Goal: Information Seeking & Learning: Check status

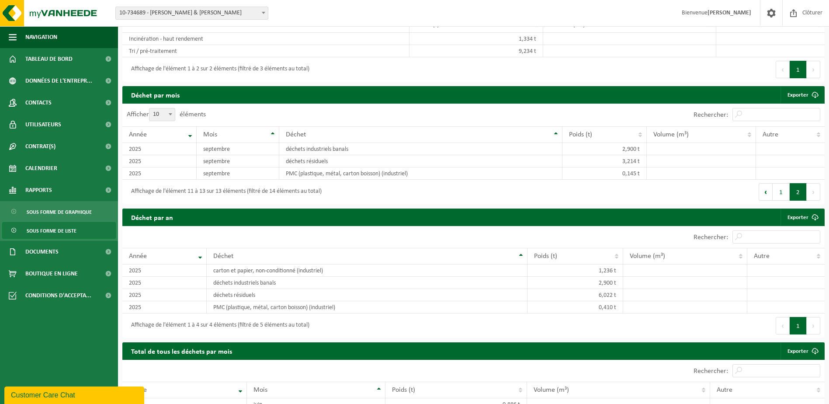
scroll to position [613, 0]
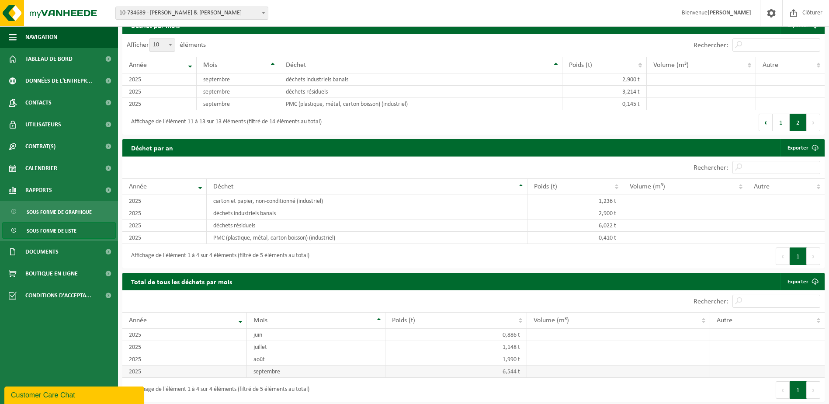
click at [281, 369] on td "septembre" at bounding box center [316, 371] width 139 height 12
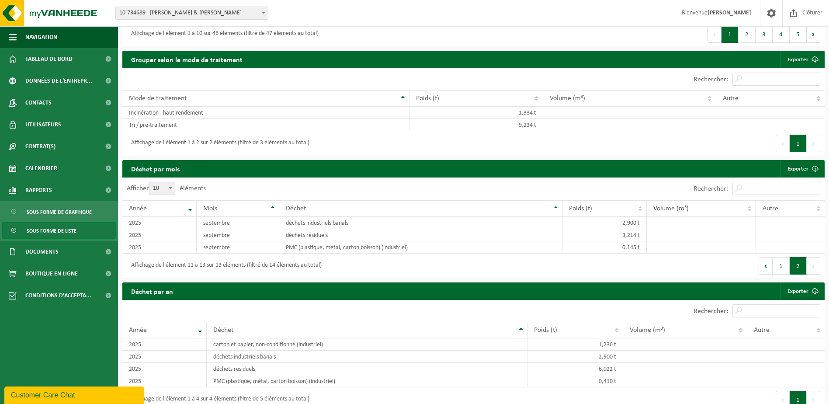
scroll to position [394, 0]
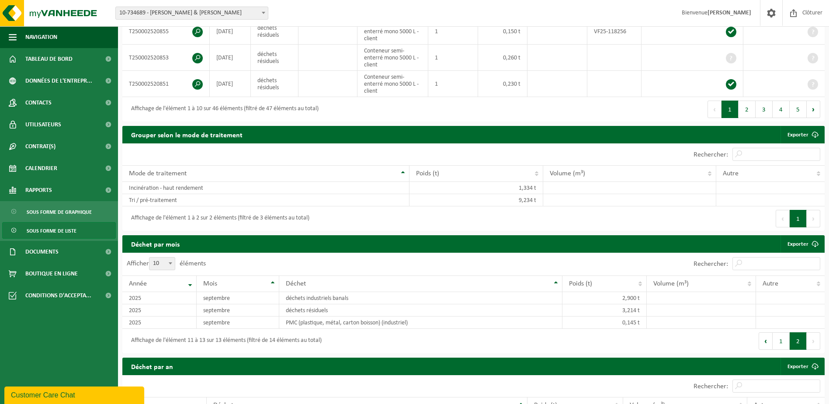
click at [68, 231] on span "Sous forme de liste" at bounding box center [52, 231] width 50 height 17
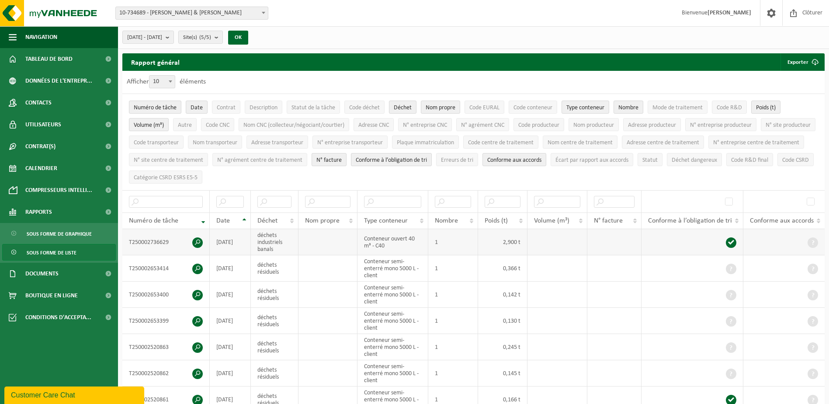
scroll to position [44, 0]
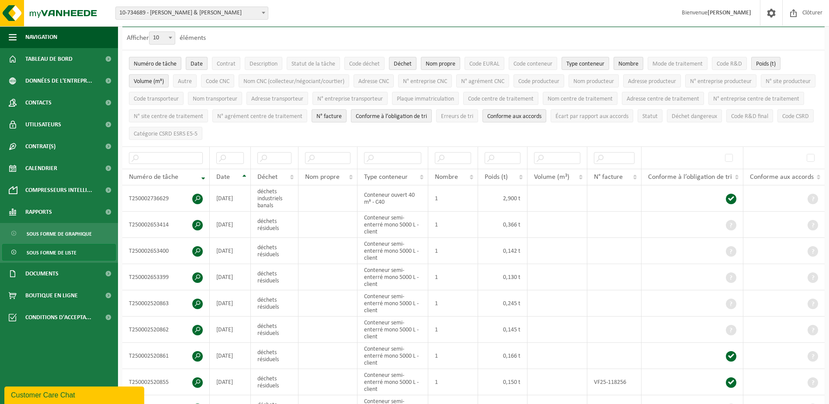
drag, startPoint x: 604, startPoint y: 113, endPoint x: 512, endPoint y: 112, distance: 91.8
click at [542, 113] on span "Conforme aux accords" at bounding box center [514, 116] width 54 height 7
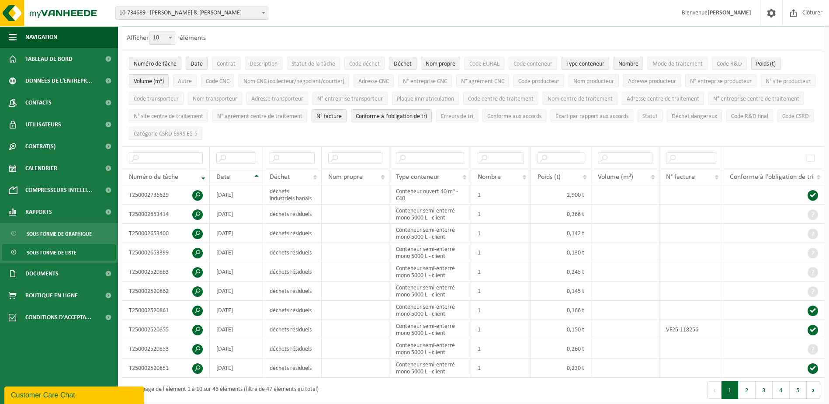
click at [256, 174] on th "Date" at bounding box center [236, 177] width 53 height 17
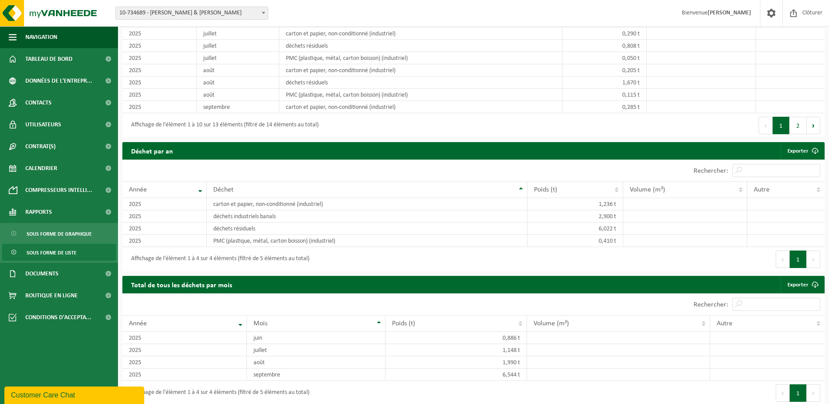
scroll to position [692, 0]
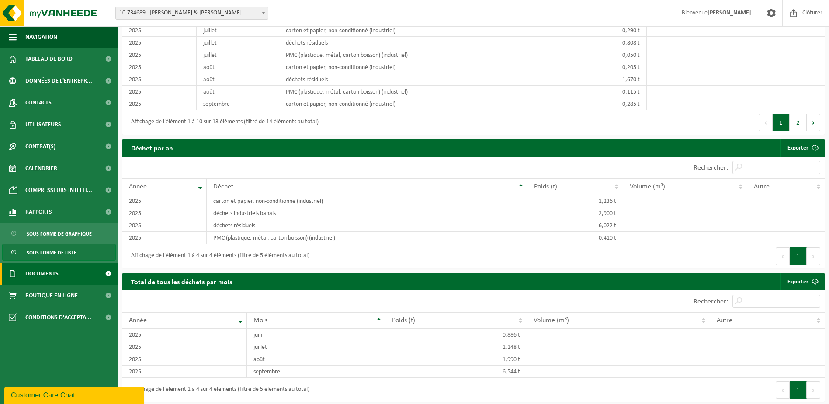
click at [48, 275] on span "Documents" at bounding box center [41, 274] width 33 height 22
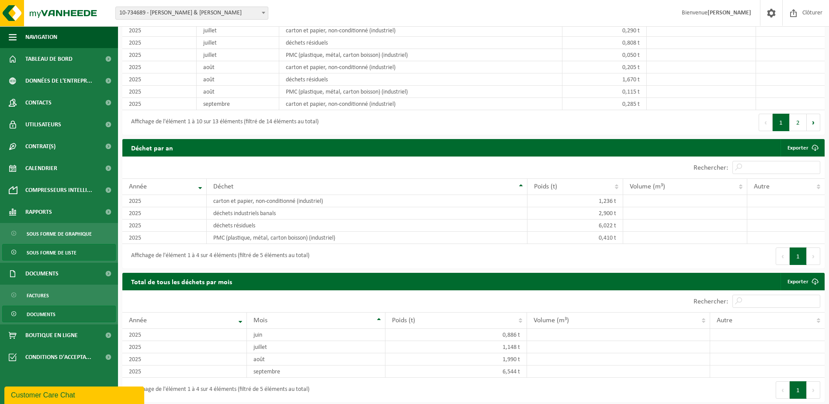
click at [47, 310] on span "Documents" at bounding box center [41, 314] width 29 height 17
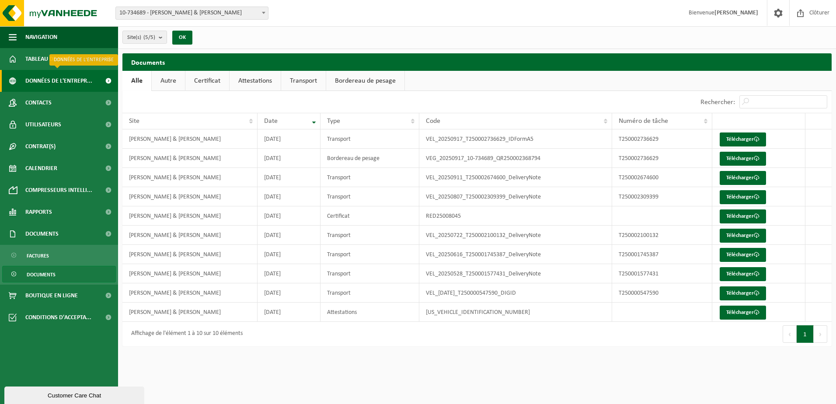
click at [56, 85] on span "Données de l'entrepr..." at bounding box center [58, 81] width 67 height 22
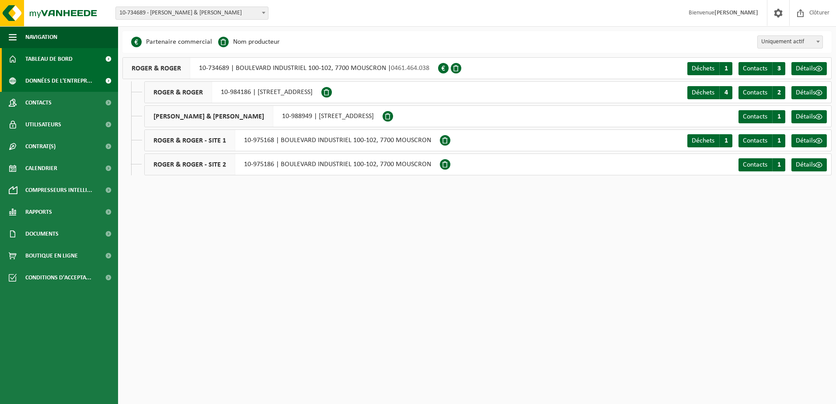
click at [59, 59] on span "Tableau de bord" at bounding box center [48, 59] width 47 height 22
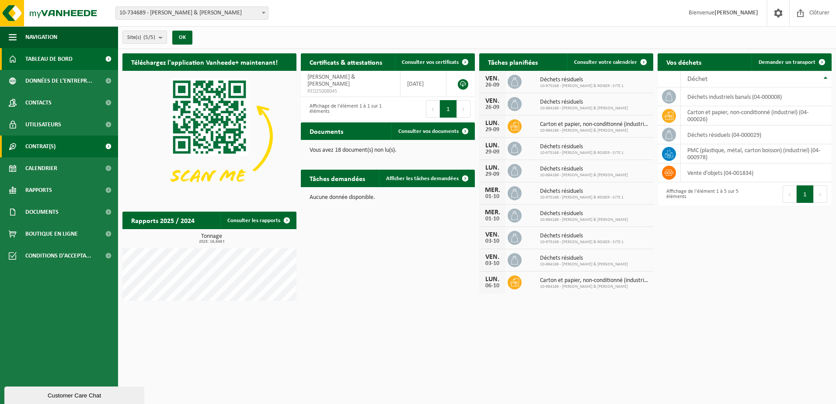
click at [53, 149] on span "Contrat(s)" at bounding box center [40, 147] width 30 height 22
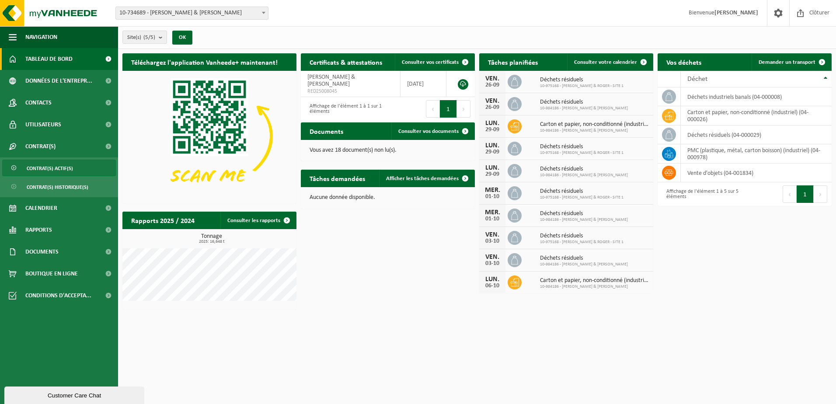
click at [66, 168] on span "Contrat(s) actif(s)" at bounding box center [50, 168] width 46 height 17
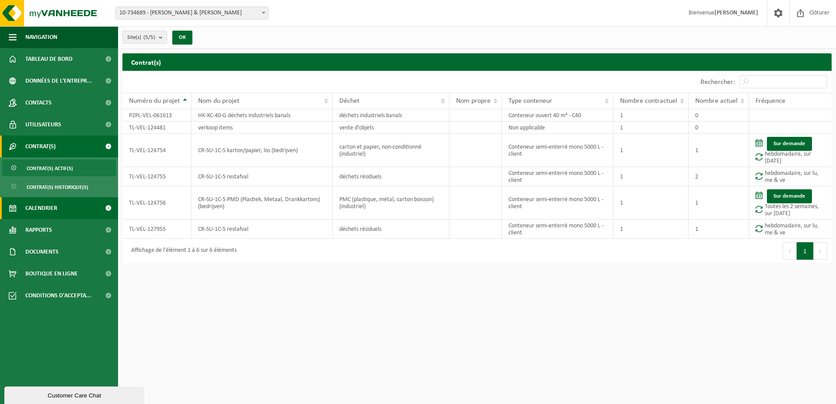
click at [52, 209] on span "Calendrier" at bounding box center [41, 208] width 32 height 22
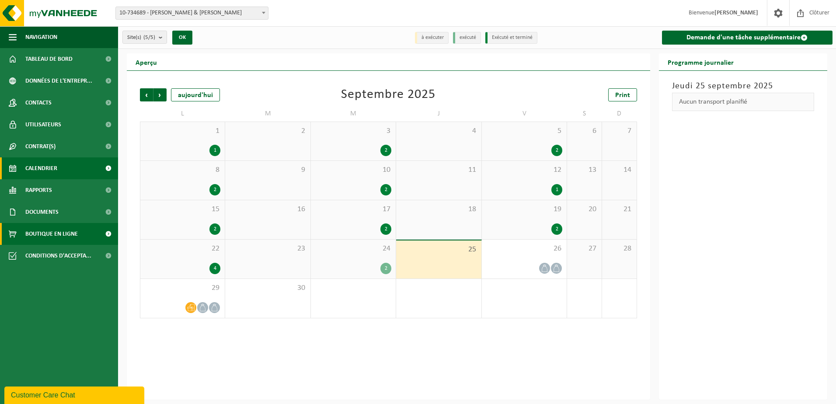
click at [53, 231] on span "Boutique en ligne" at bounding box center [51, 234] width 52 height 22
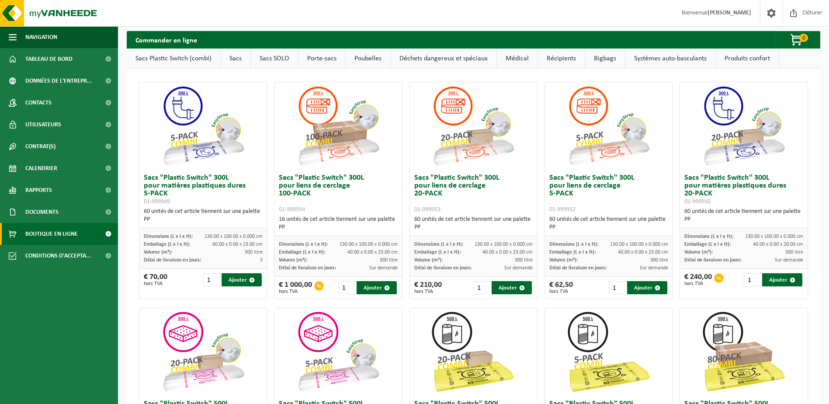
click at [53, 214] on span "Documents" at bounding box center [41, 212] width 33 height 22
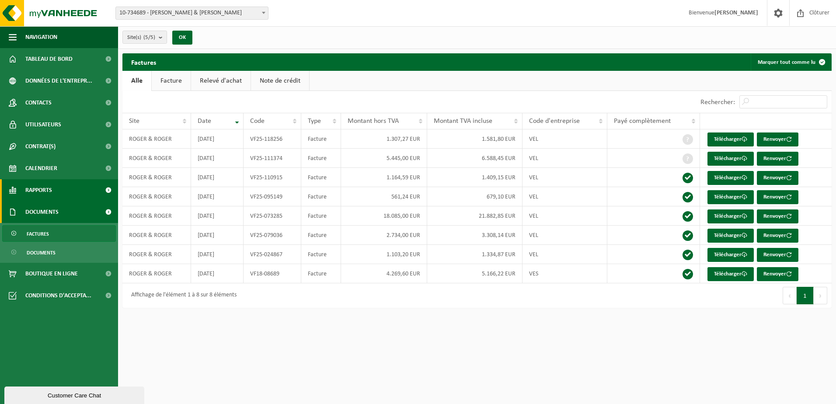
click at [44, 190] on span "Rapports" at bounding box center [38, 190] width 27 height 22
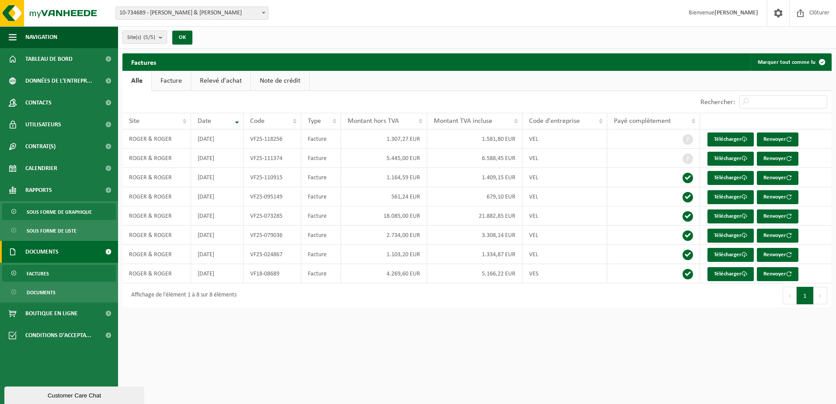
click at [70, 213] on span "Sous forme de graphique" at bounding box center [59, 212] width 65 height 17
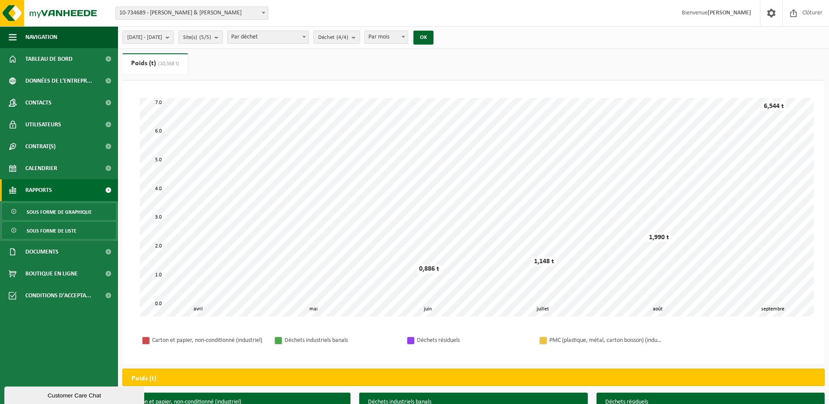
click at [69, 227] on span "Sous forme de liste" at bounding box center [52, 231] width 50 height 17
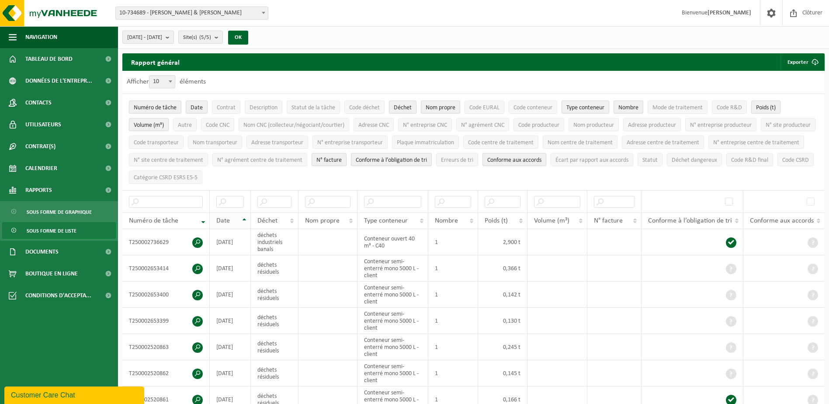
click at [243, 218] on th "Date" at bounding box center [230, 220] width 41 height 17
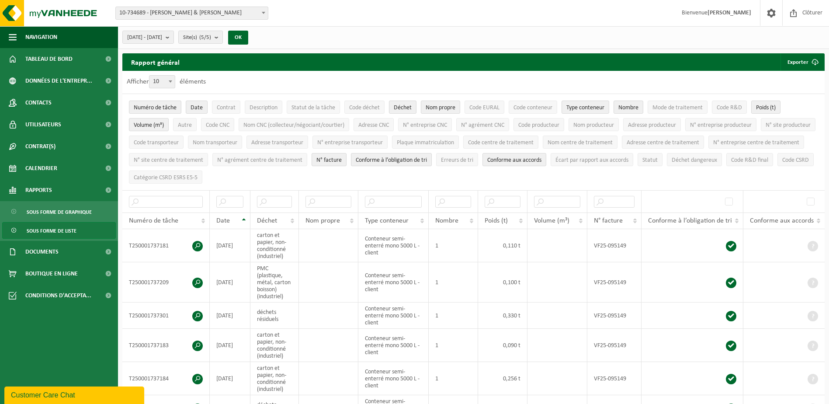
click at [243, 218] on th "Date" at bounding box center [230, 220] width 41 height 17
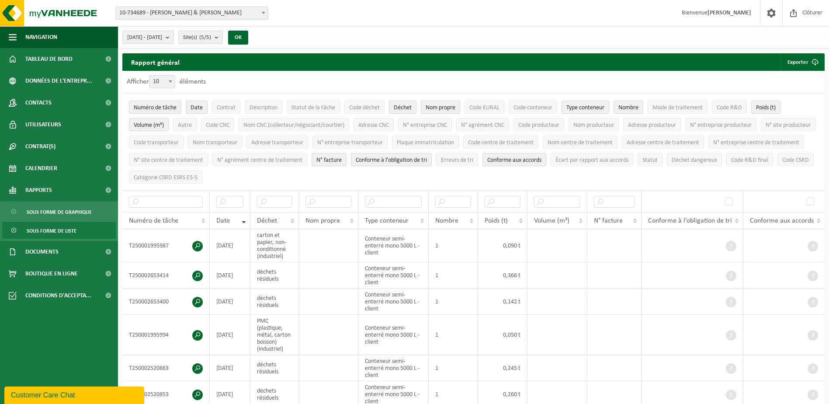
click at [292, 220] on th "Déchet" at bounding box center [275, 220] width 49 height 17
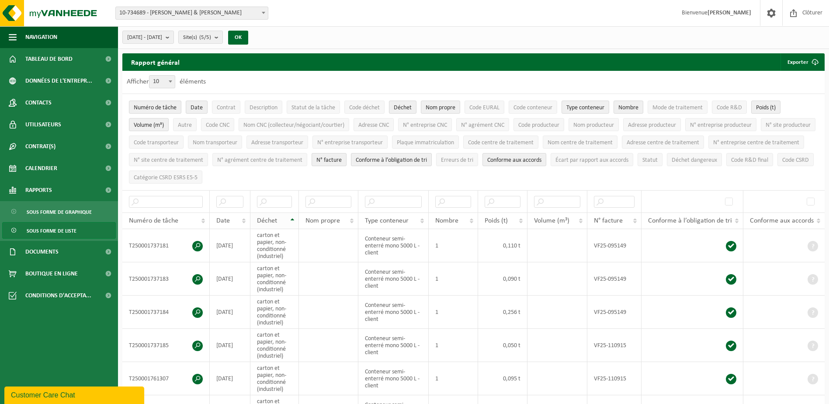
click at [293, 216] on th "Déchet" at bounding box center [275, 220] width 49 height 17
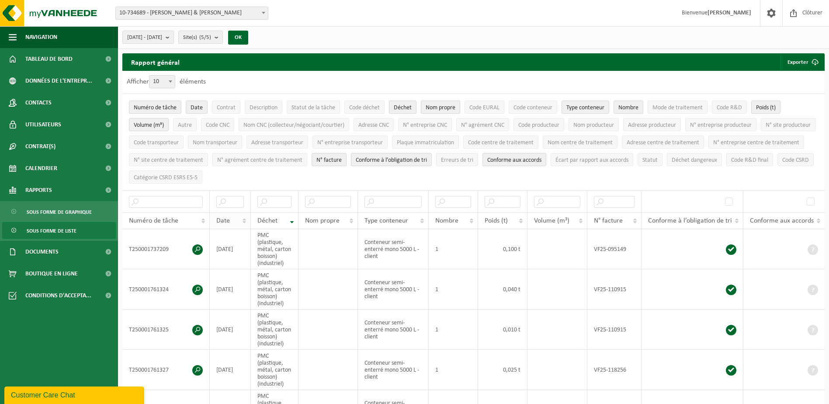
click at [244, 217] on th "Date" at bounding box center [230, 220] width 41 height 17
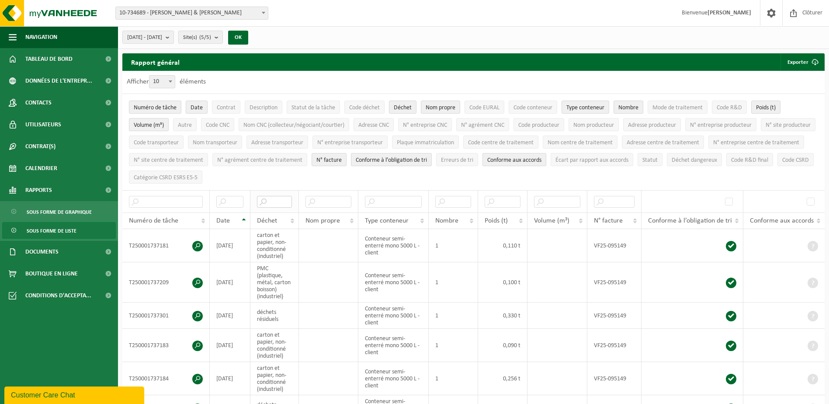
click at [280, 201] on input "text" at bounding box center [274, 202] width 35 height 12
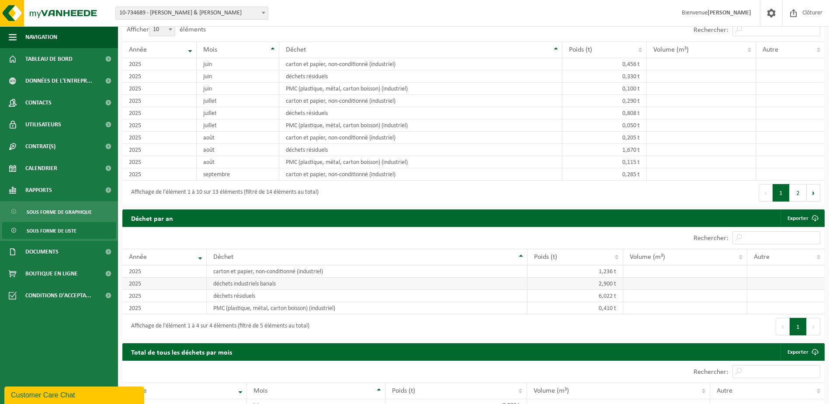
scroll to position [699, 0]
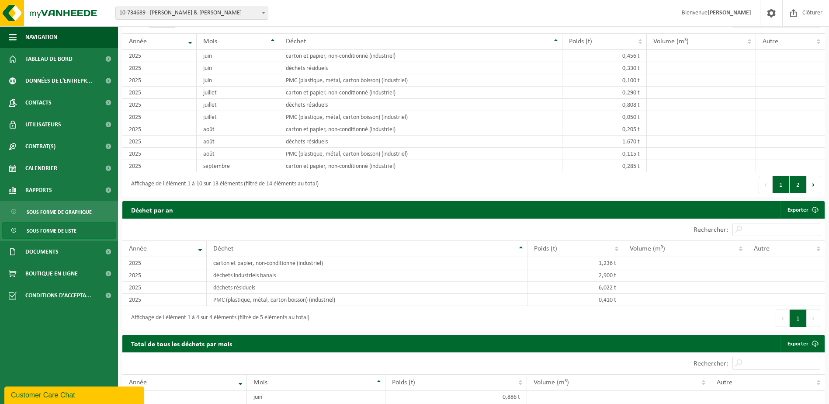
click at [800, 185] on button "2" at bounding box center [798, 184] width 17 height 17
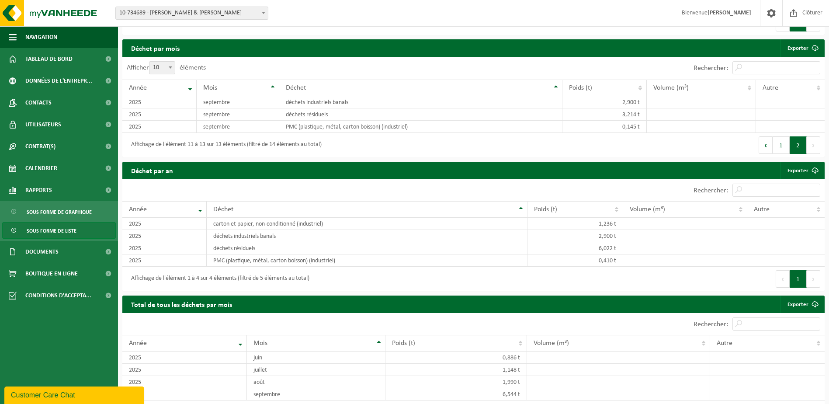
scroll to position [632, 0]
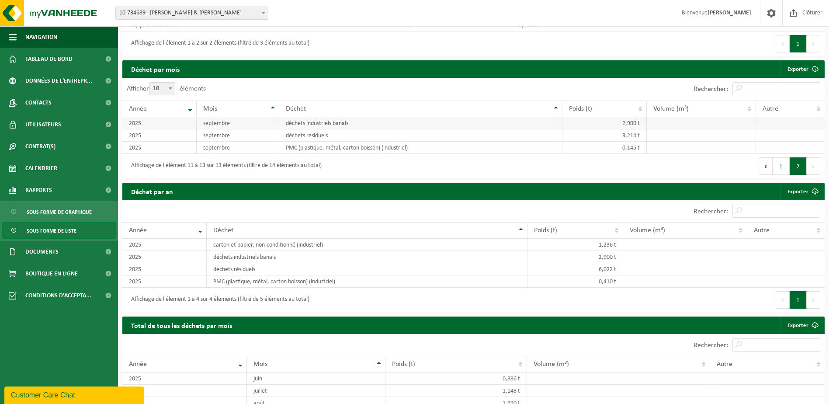
click at [245, 121] on td "septembre" at bounding box center [238, 123] width 83 height 12
click at [636, 117] on td "2,900 t" at bounding box center [605, 123] width 84 height 12
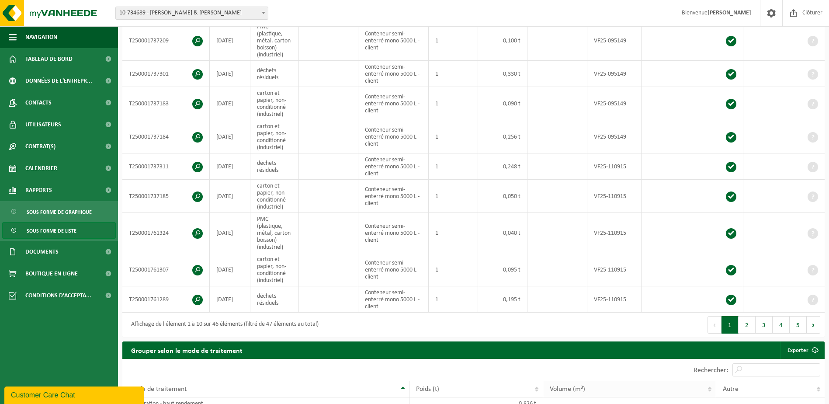
scroll to position [262, 0]
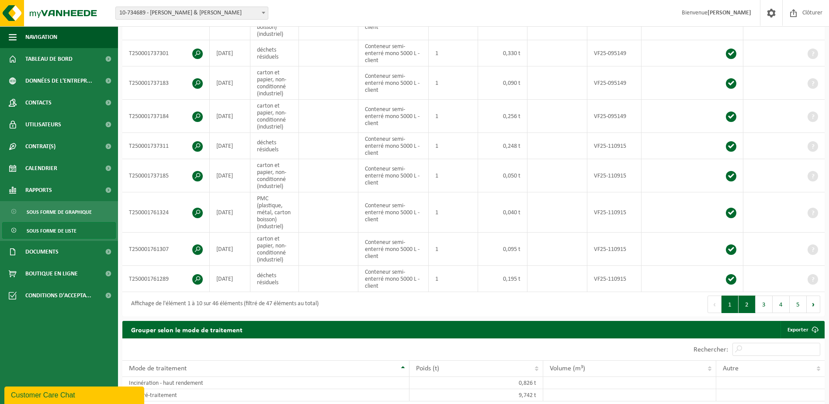
click at [748, 303] on button "2" at bounding box center [747, 304] width 17 height 17
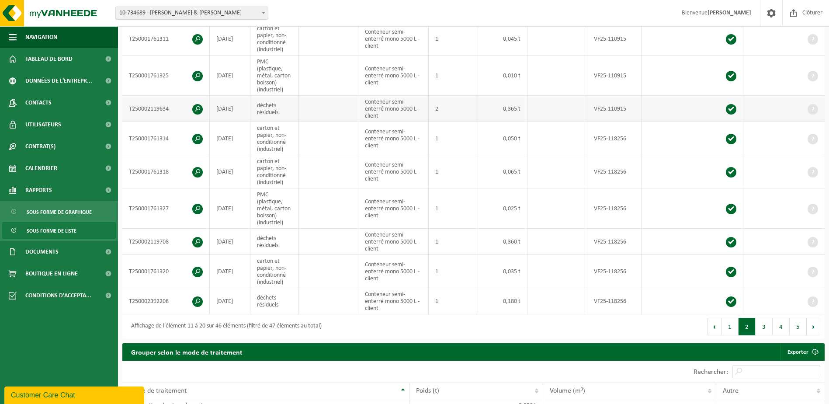
scroll to position [219, 0]
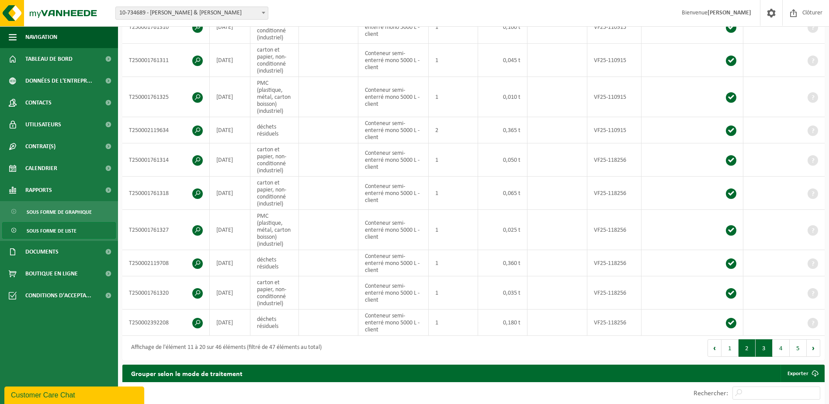
click at [768, 350] on button "3" at bounding box center [764, 347] width 17 height 17
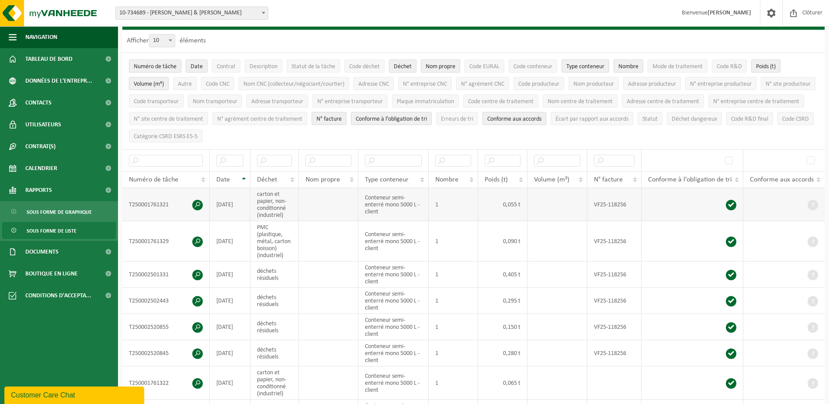
scroll to position [0, 0]
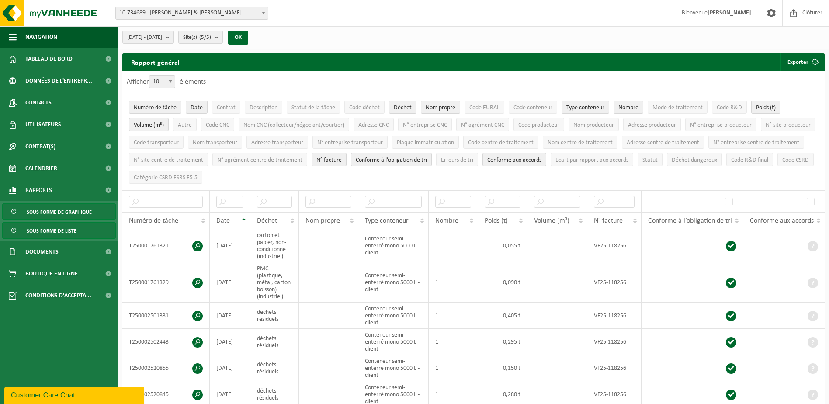
click at [61, 214] on span "Sous forme de graphique" at bounding box center [59, 212] width 65 height 17
